Goal: Information Seeking & Learning: Learn about a topic

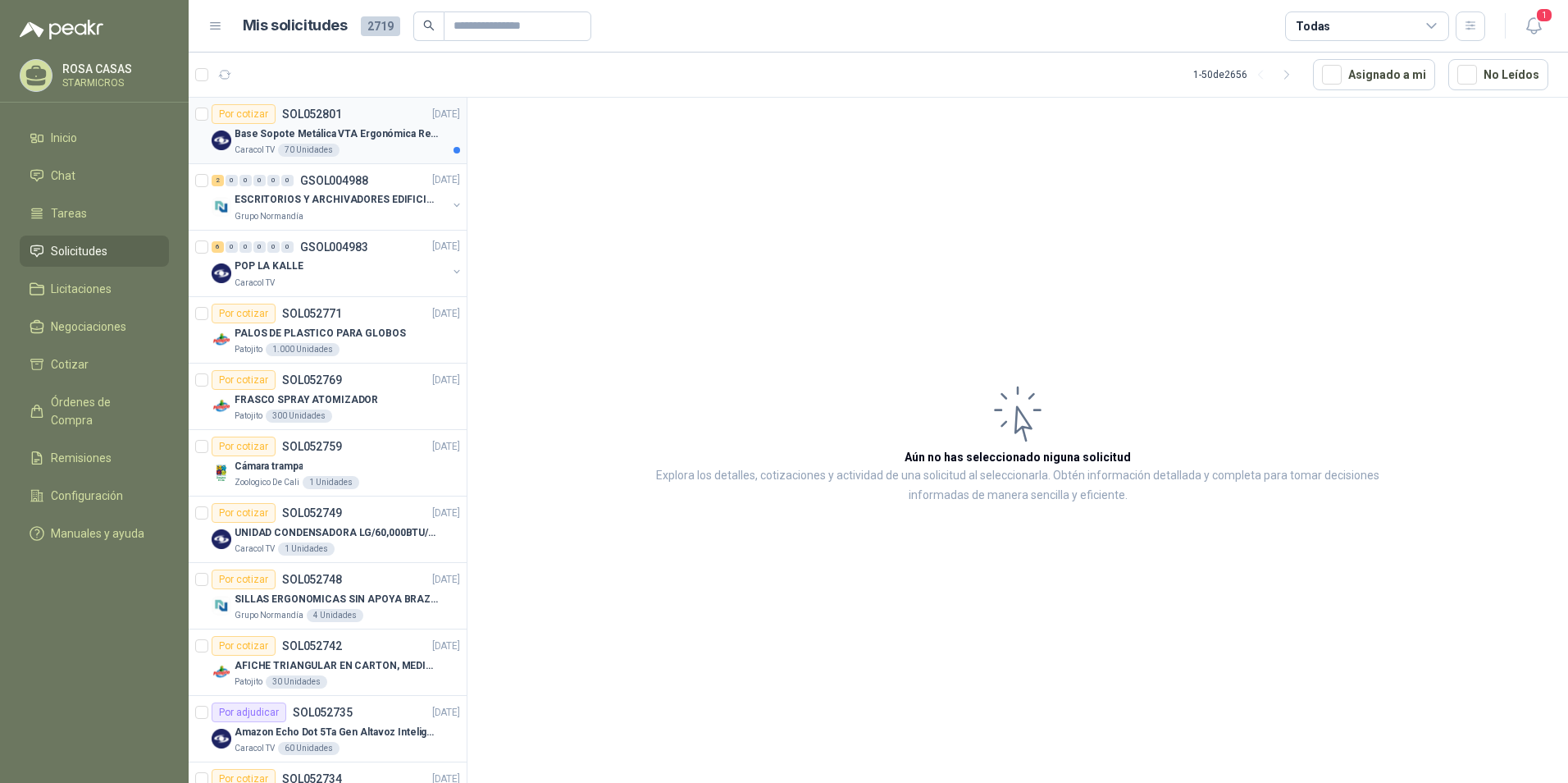
click at [401, 135] on p "Base Sopote Metálica VTA Ergonómica Retráctil para Portátil" at bounding box center [336, 135] width 205 height 15
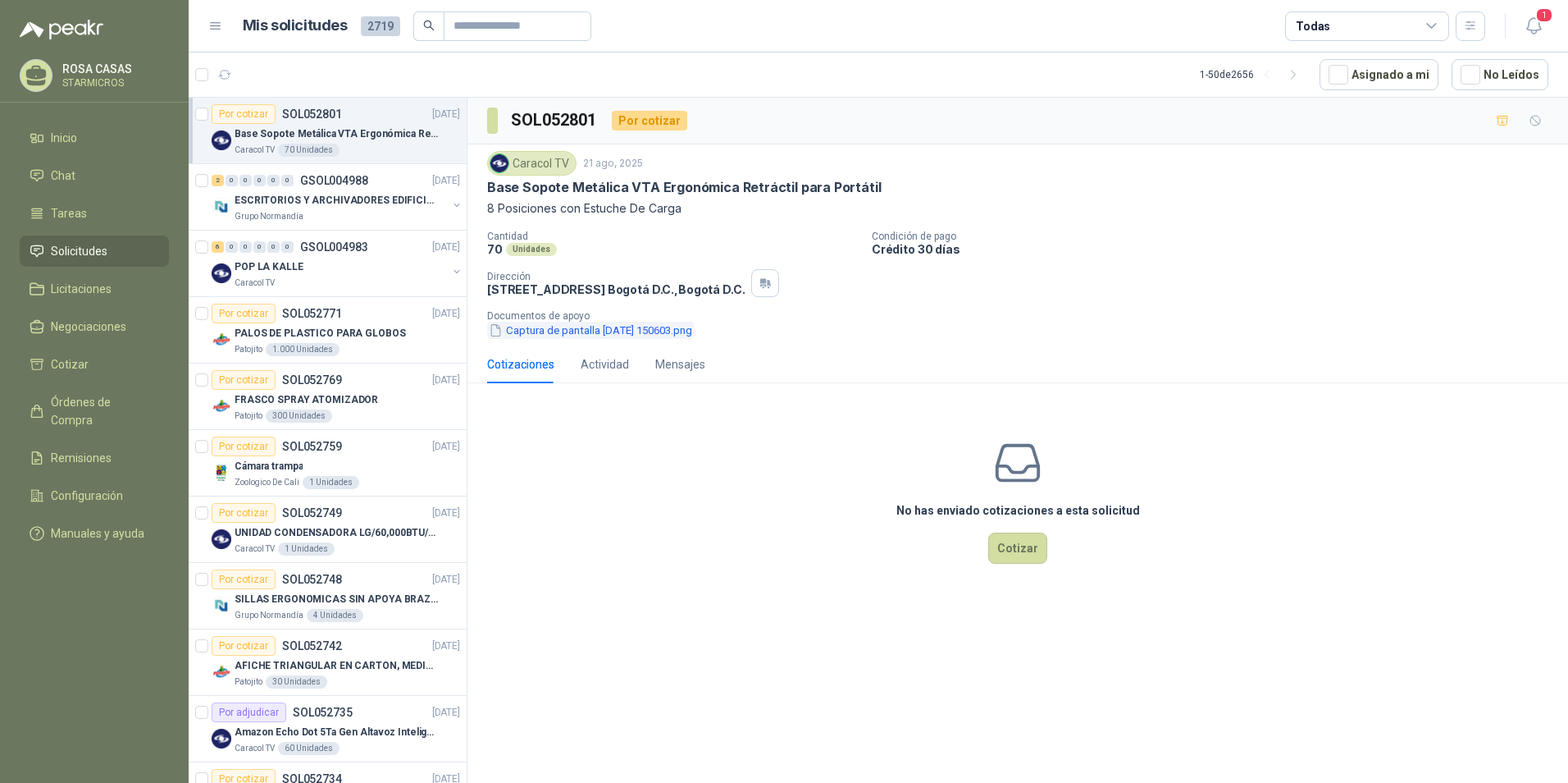
click at [513, 328] on button "Captura de pantalla 2025-08-21 150603.png" at bounding box center [590, 330] width 206 height 17
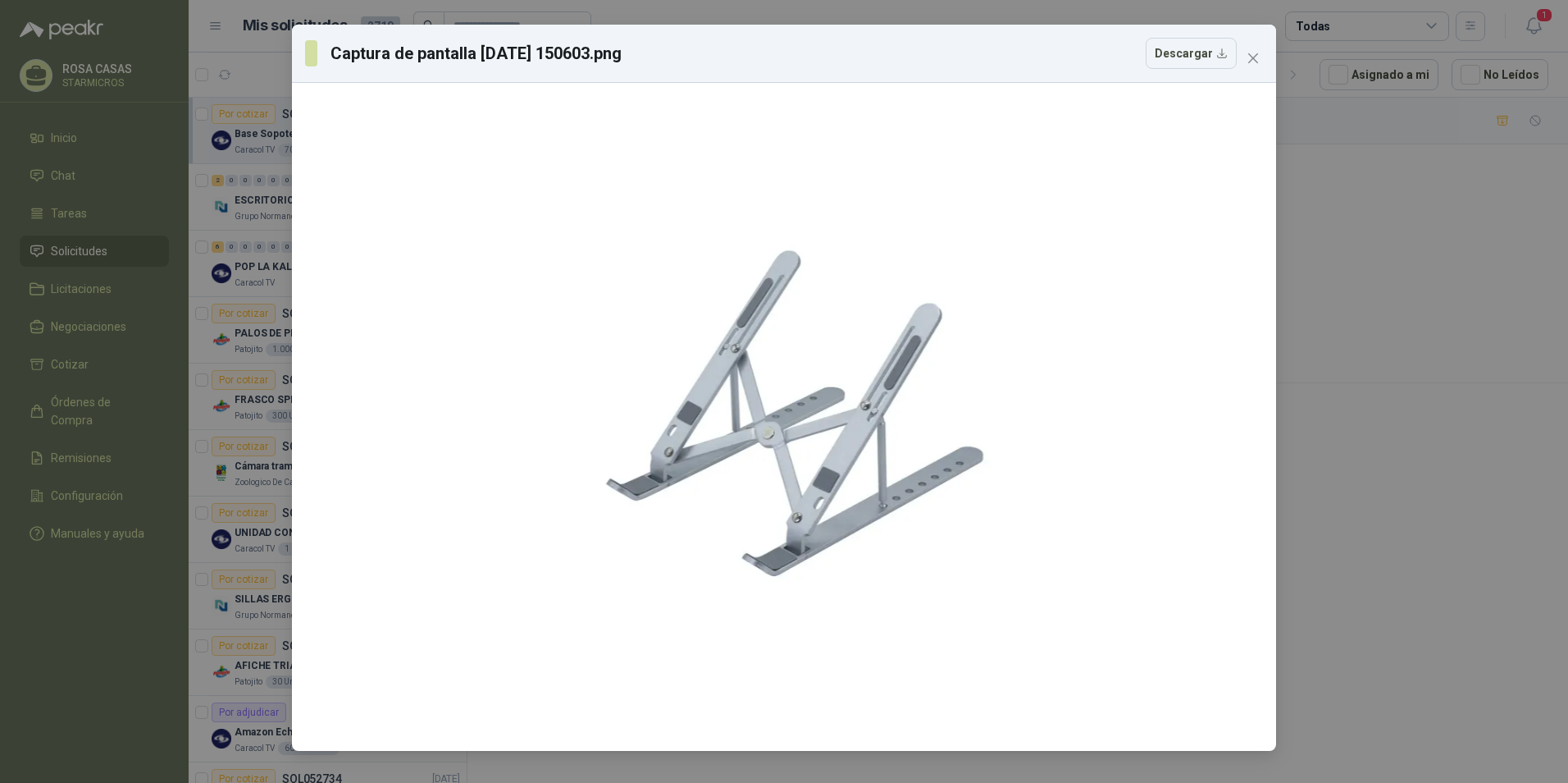
click at [1254, 62] on icon "close" at bounding box center [1253, 59] width 13 height 13
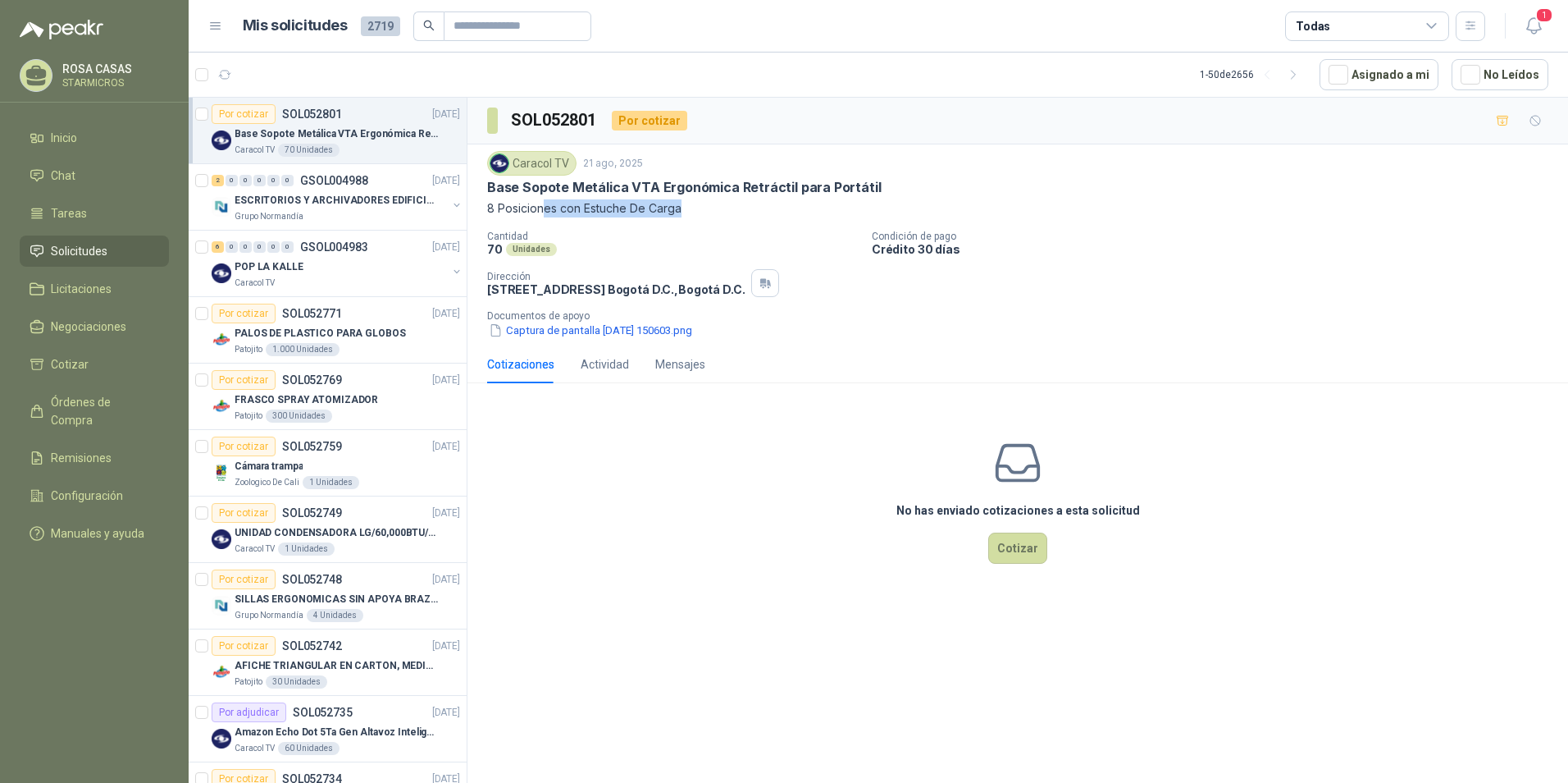
drag, startPoint x: 687, startPoint y: 208, endPoint x: 542, endPoint y: 211, distance: 145.0
click at [542, 211] on p "8 Posiciones con Estuche De Carga" at bounding box center [1017, 208] width 1061 height 18
drag, startPoint x: 542, startPoint y: 211, endPoint x: 644, endPoint y: 225, distance: 103.0
click at [644, 225] on div "Caracol TV 21 ago, 2025 Base Sopote Metálica VTA Ergonómica Retráctil para Port…" at bounding box center [1017, 245] width 1061 height 188
